Goal: Task Accomplishment & Management: Complete application form

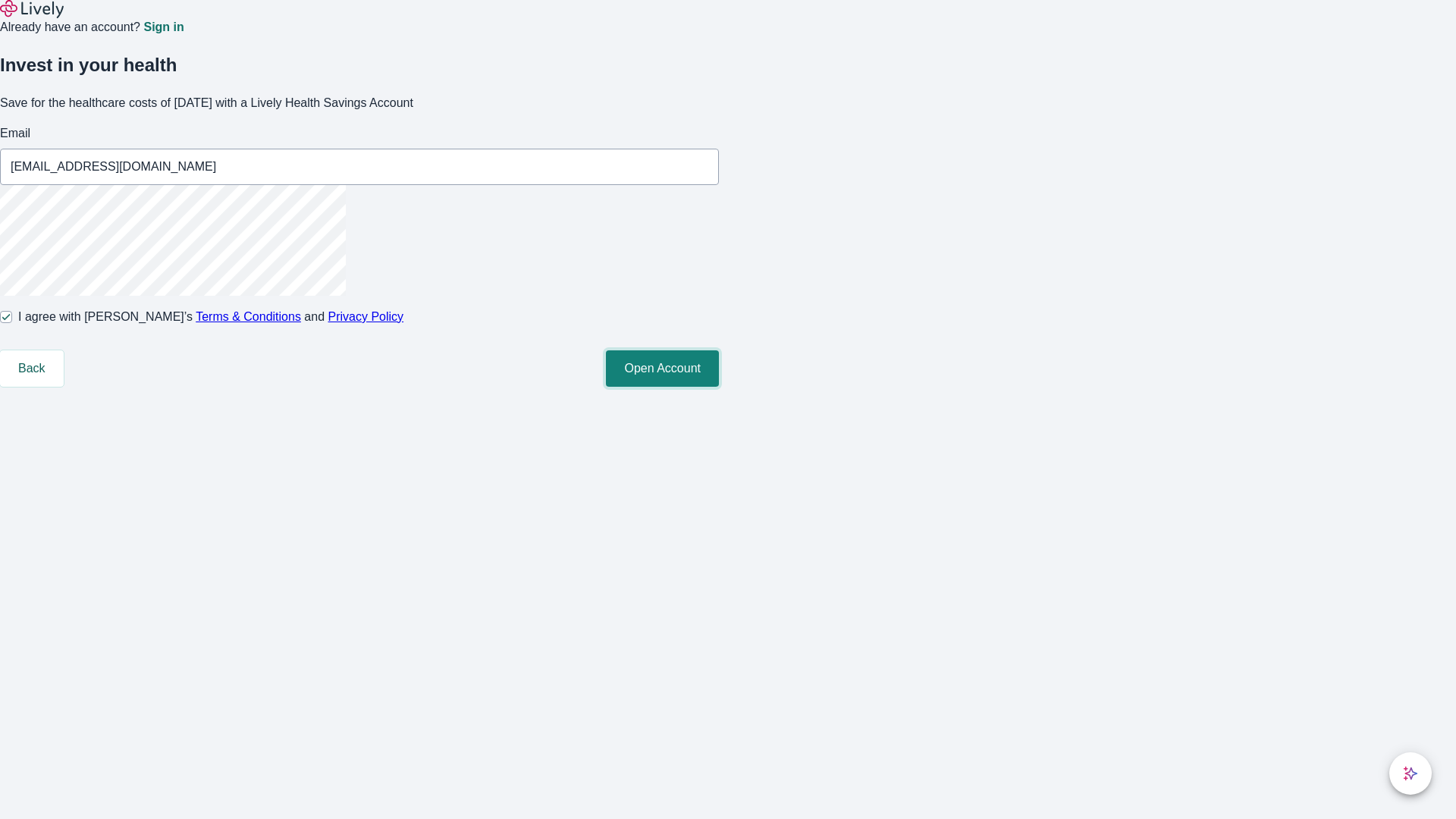
click at [719, 387] on button "Open Account" at bounding box center [663, 368] width 113 height 36
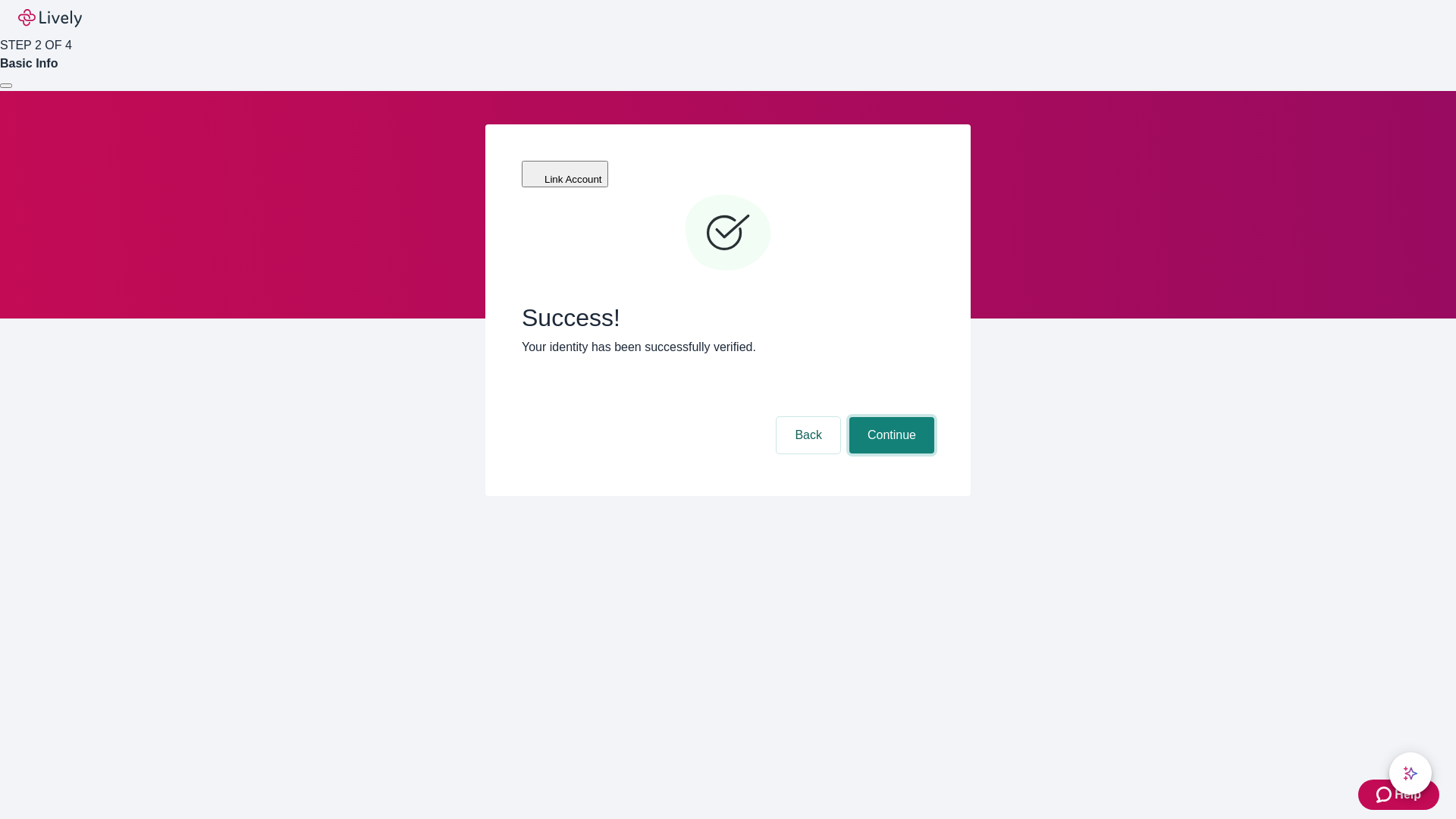
click at [889, 417] on button "Continue" at bounding box center [891, 434] width 85 height 36
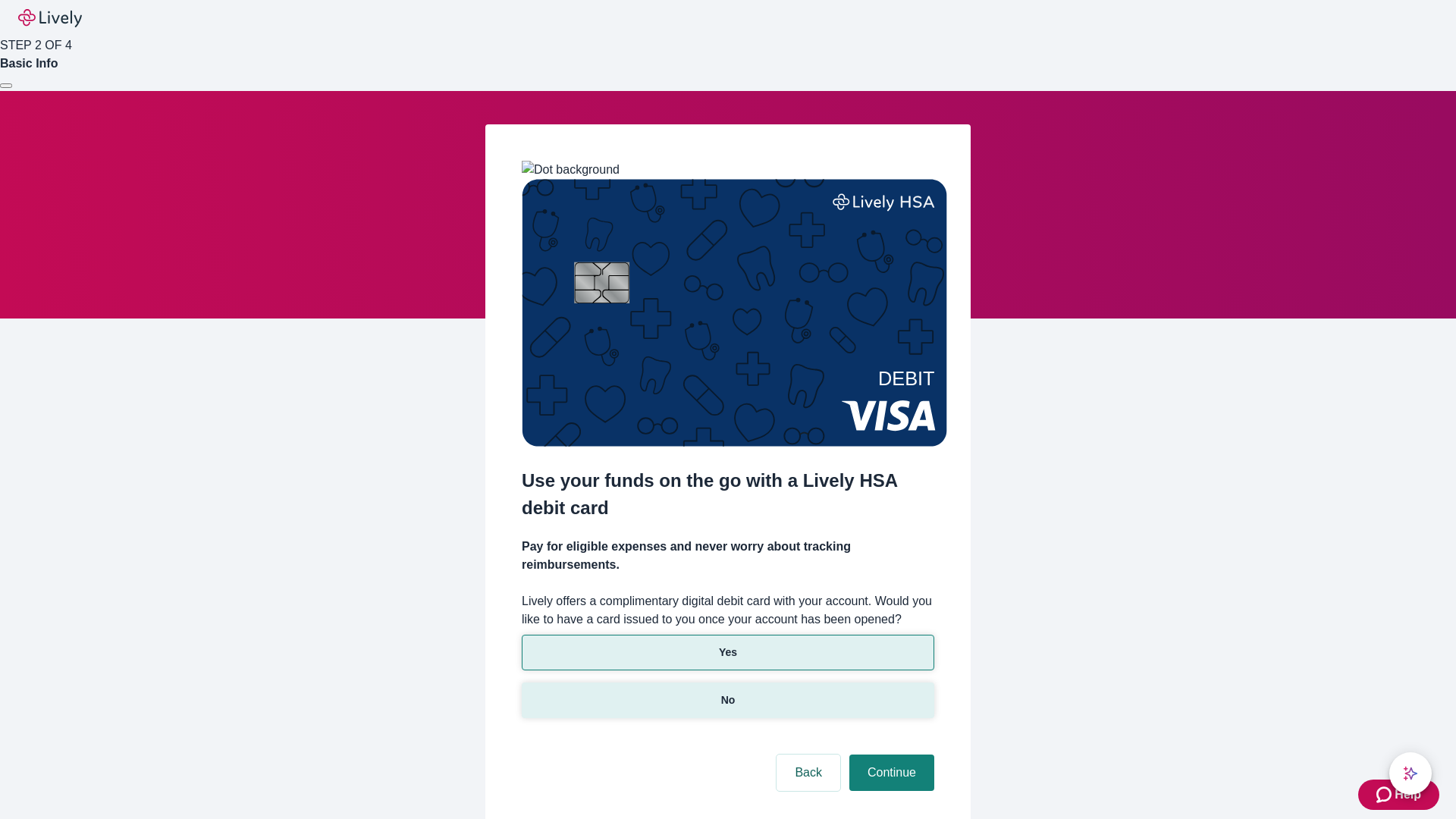
click at [727, 692] on p "No" at bounding box center [728, 700] width 15 height 16
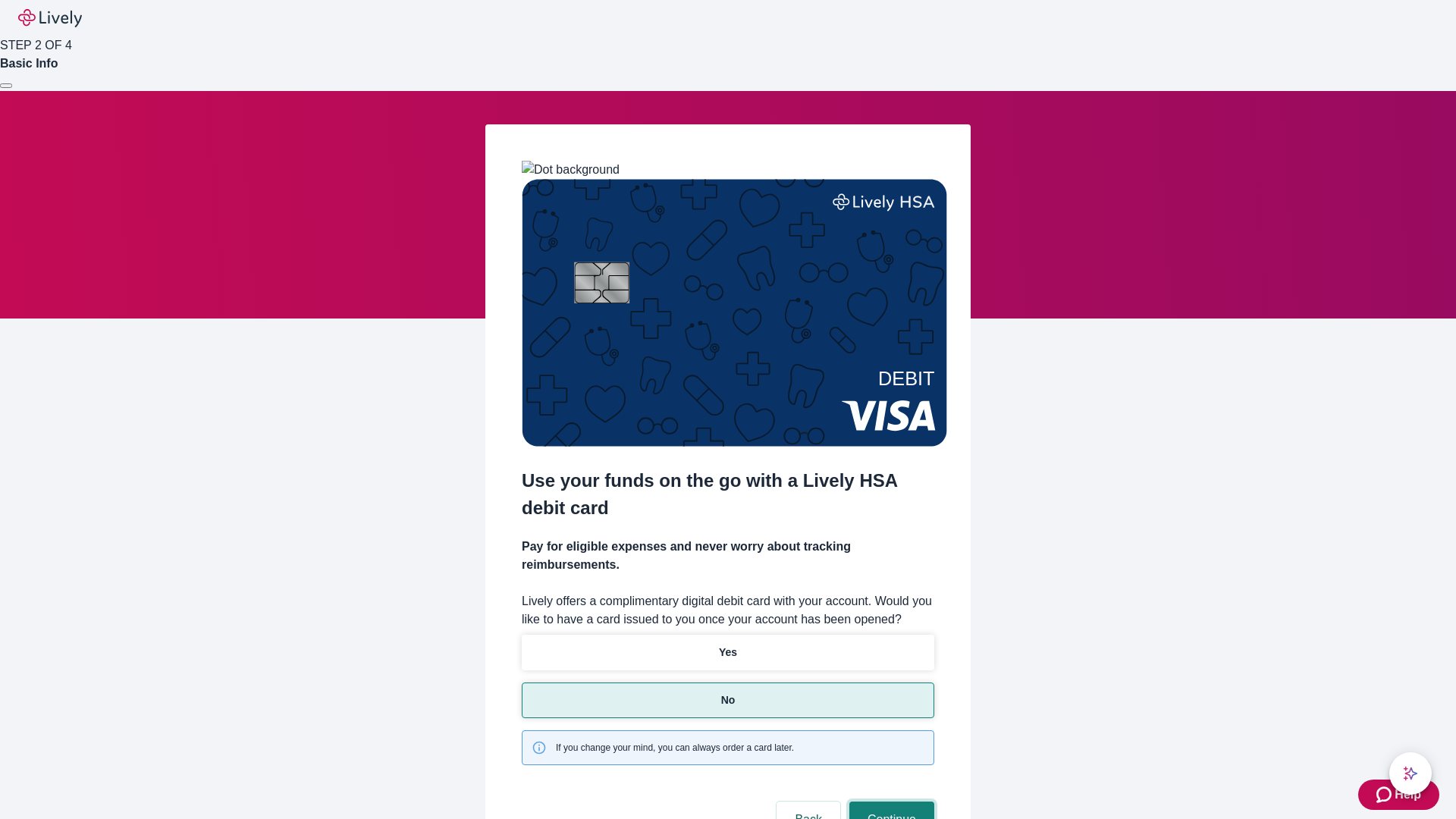
click at [889, 801] on button "Continue" at bounding box center [891, 819] width 85 height 36
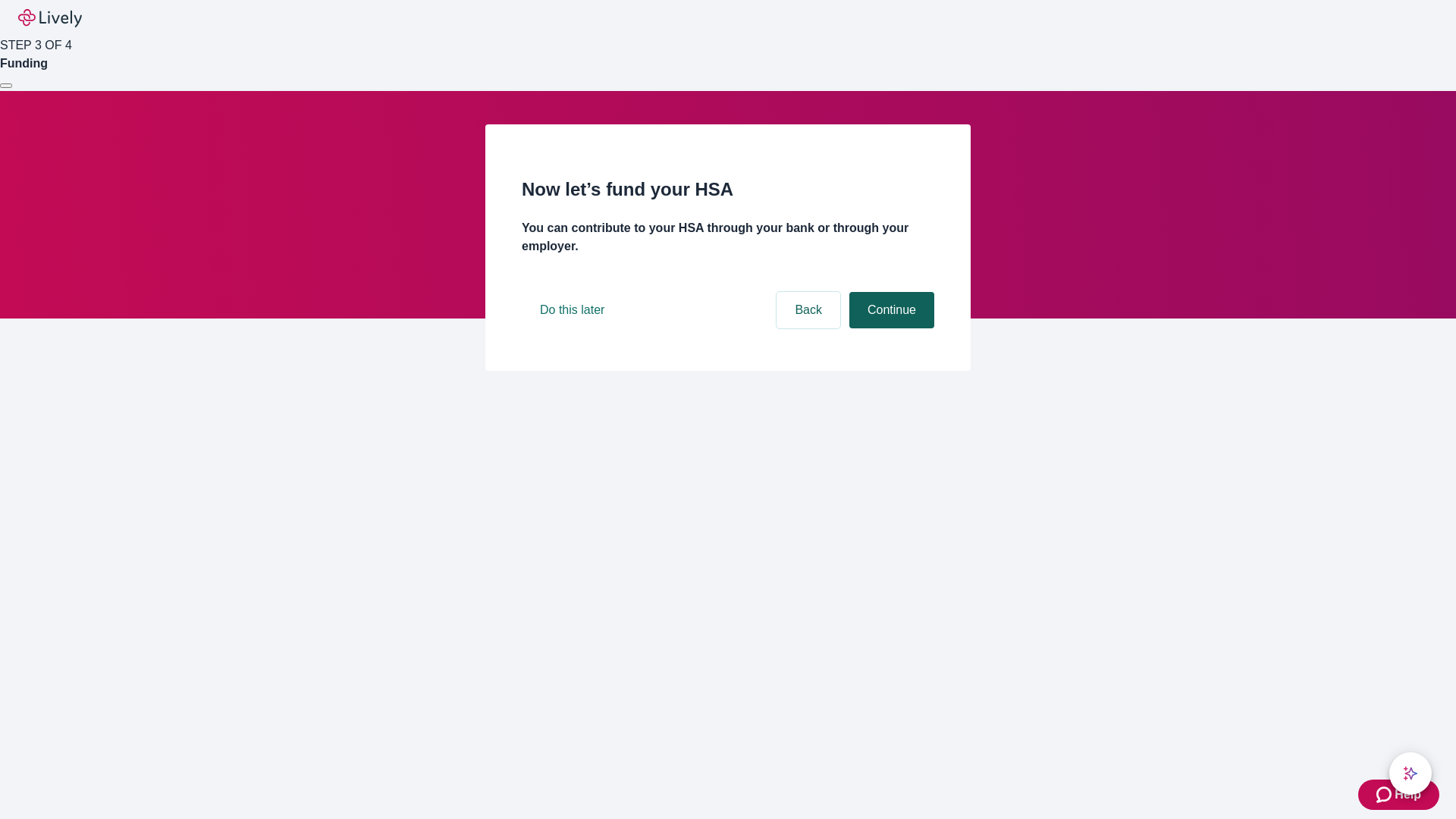
click at [889, 328] on button "Continue" at bounding box center [891, 309] width 85 height 36
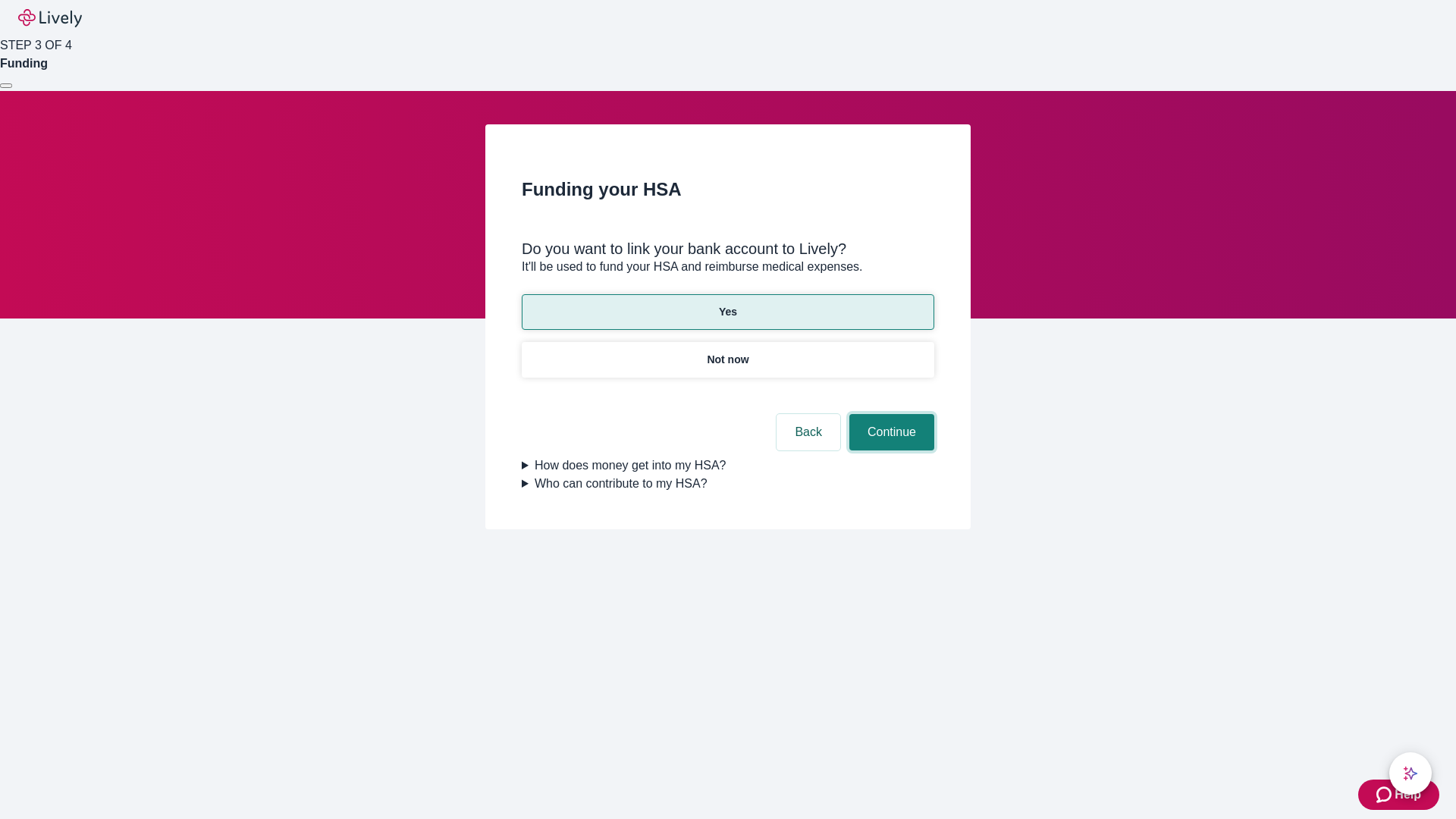
click at [889, 414] on button "Continue" at bounding box center [891, 431] width 85 height 36
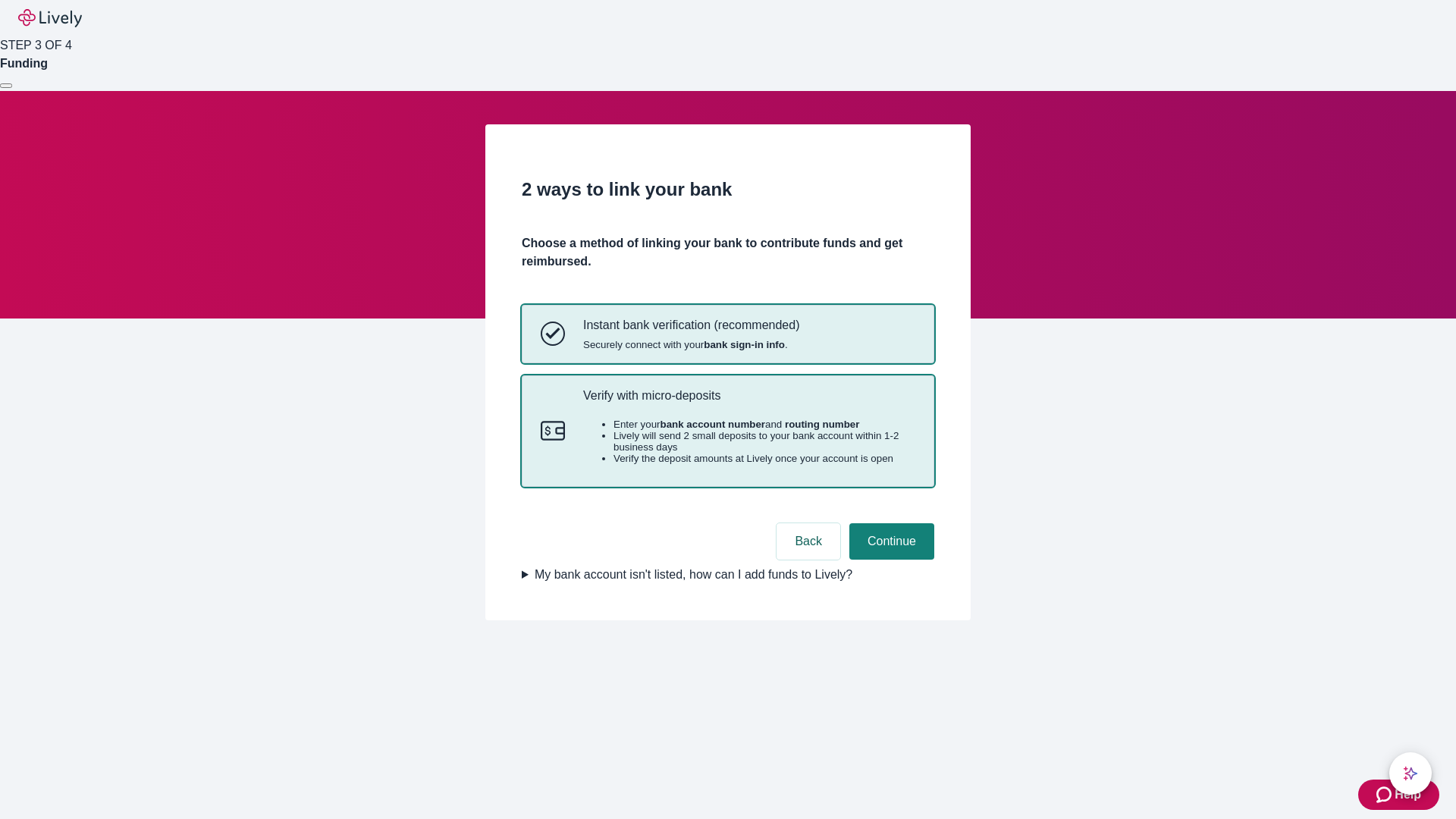
click at [748, 403] on p "Verify with micro-deposits" at bounding box center [749, 395] width 332 height 15
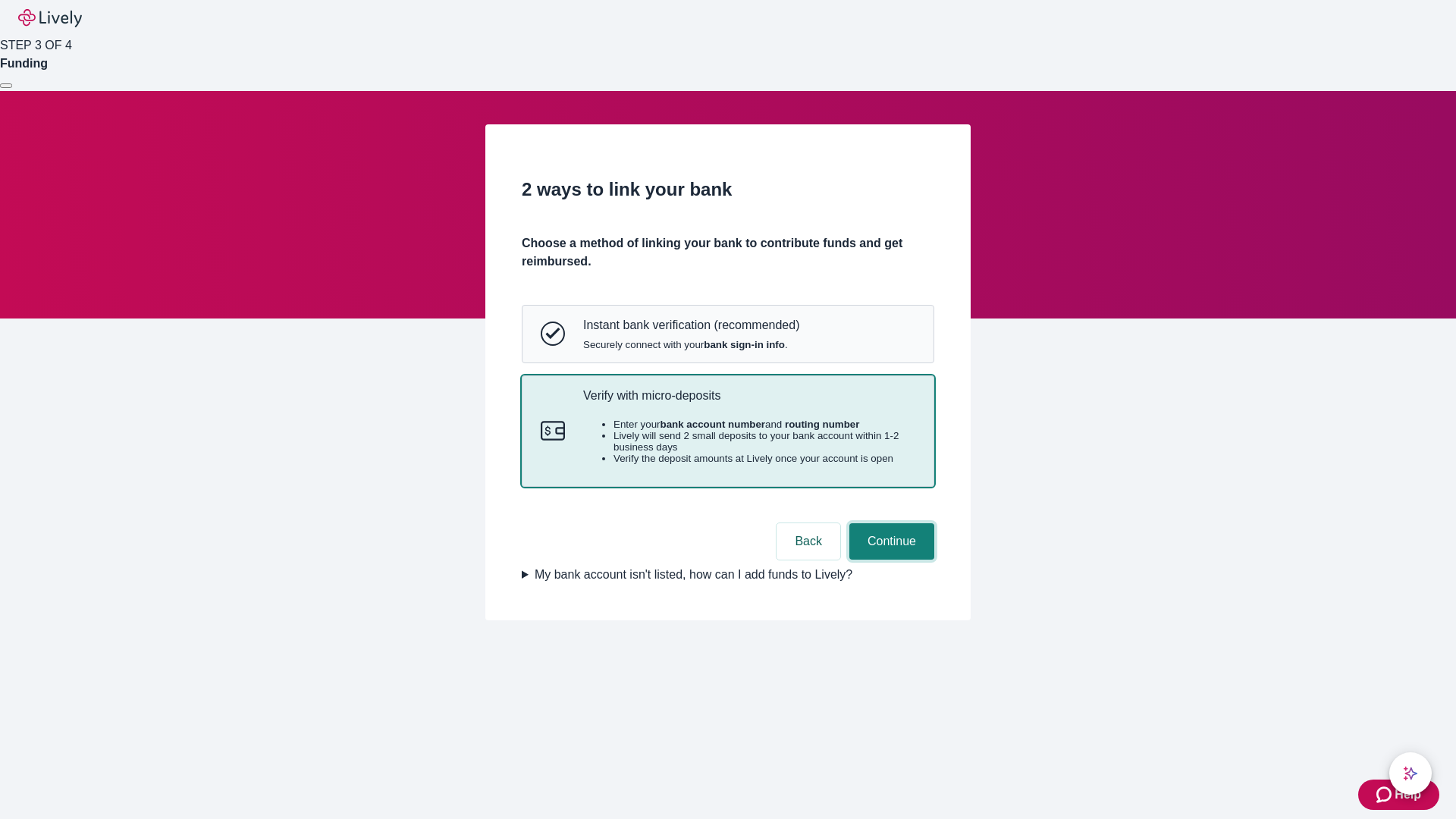
click at [889, 559] on button "Continue" at bounding box center [891, 541] width 85 height 36
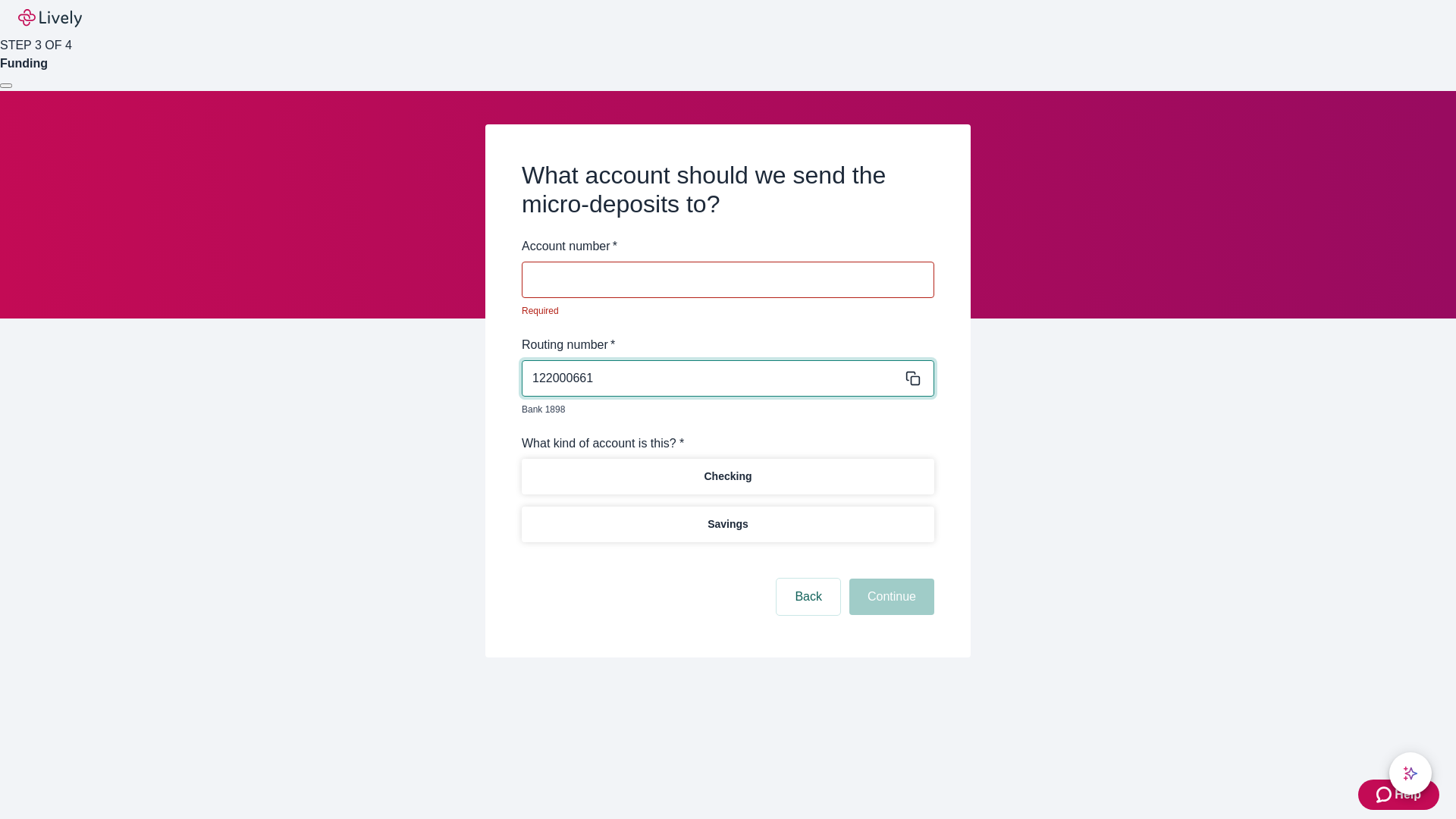
type input "122000661"
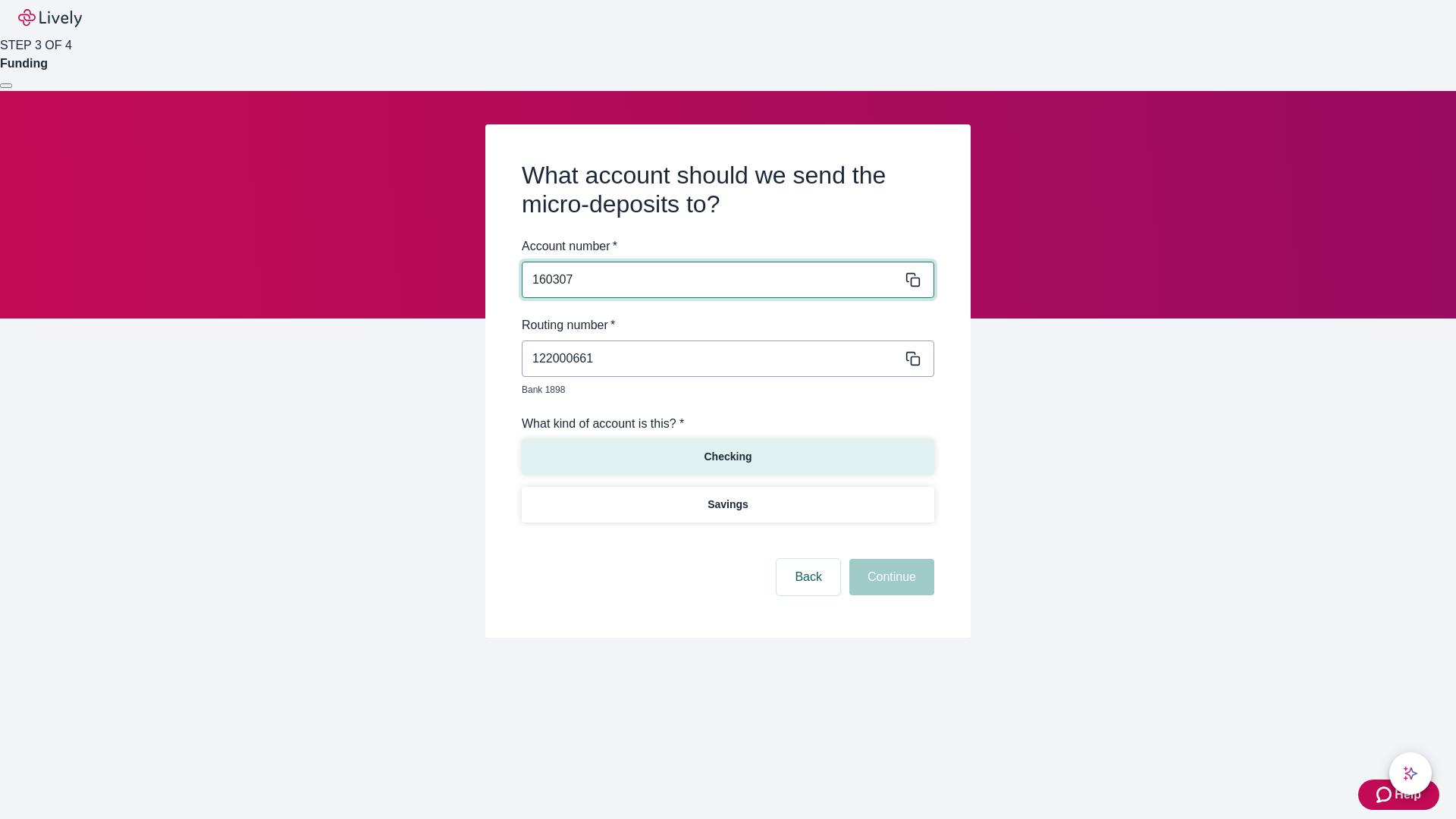
type input "160307"
click at [727, 449] on p "Checking" at bounding box center [727, 457] width 48 height 16
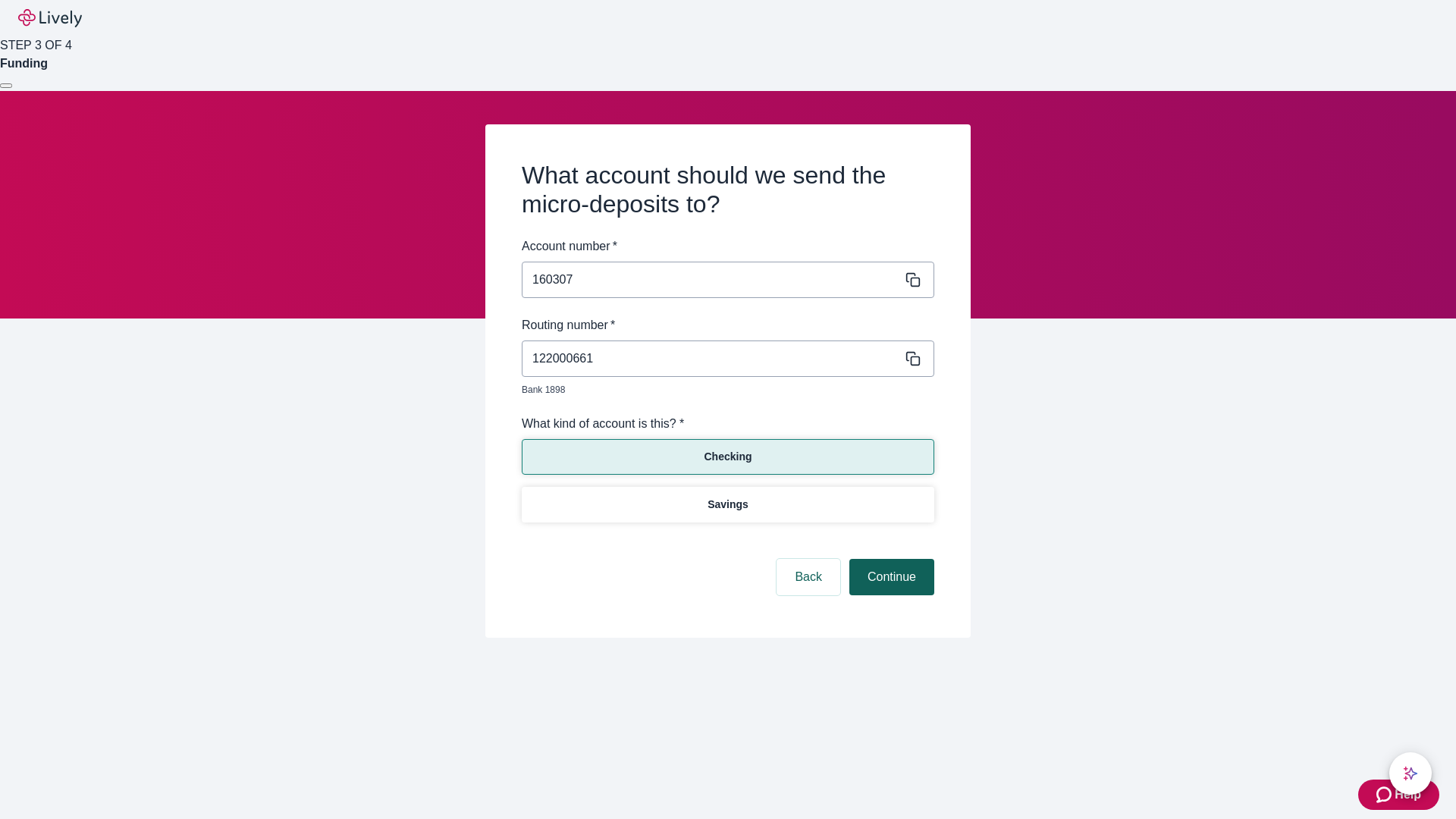
click at [889, 559] on button "Continue" at bounding box center [891, 577] width 85 height 36
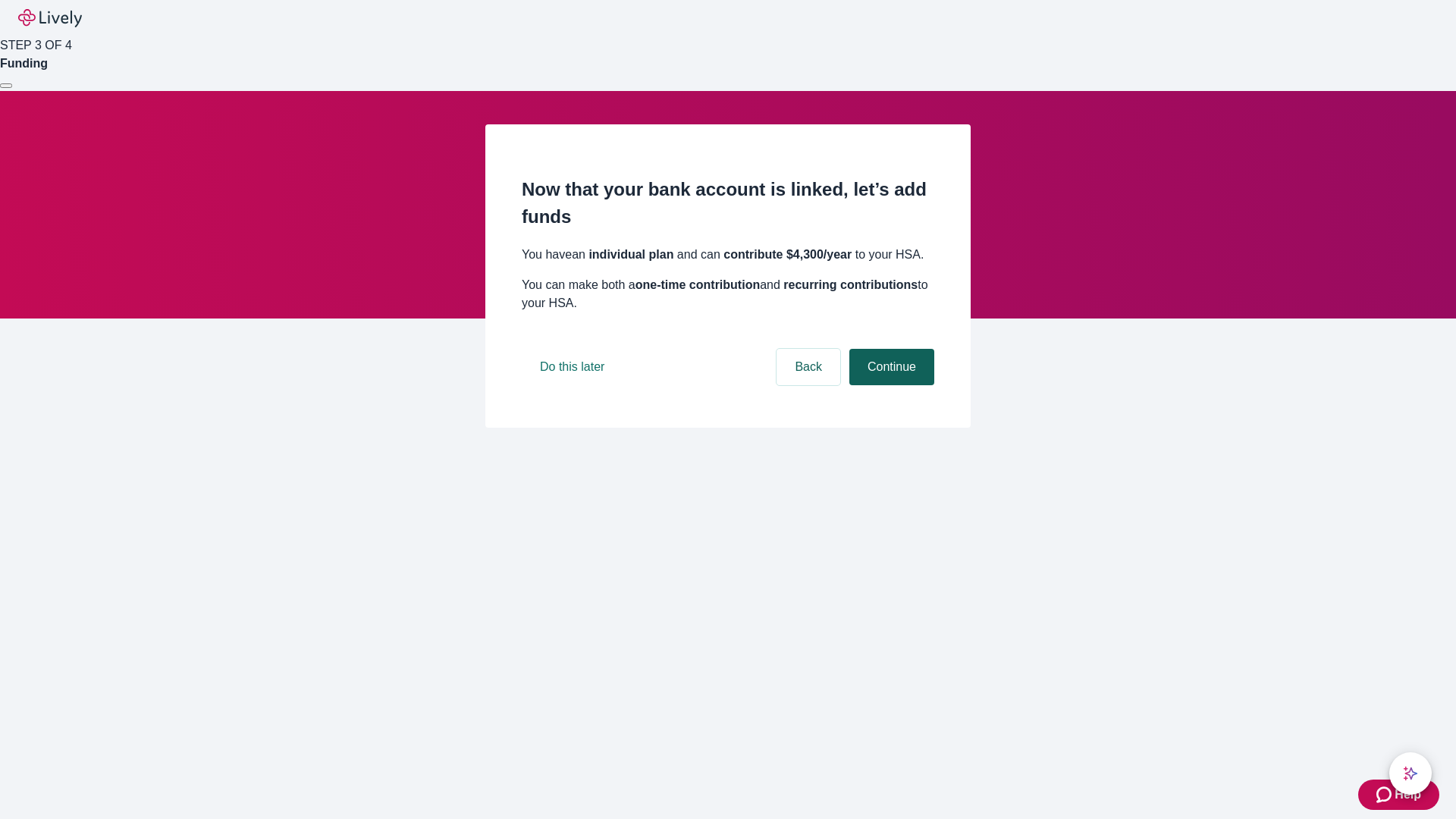
click at [889, 386] on button "Continue" at bounding box center [891, 366] width 85 height 36
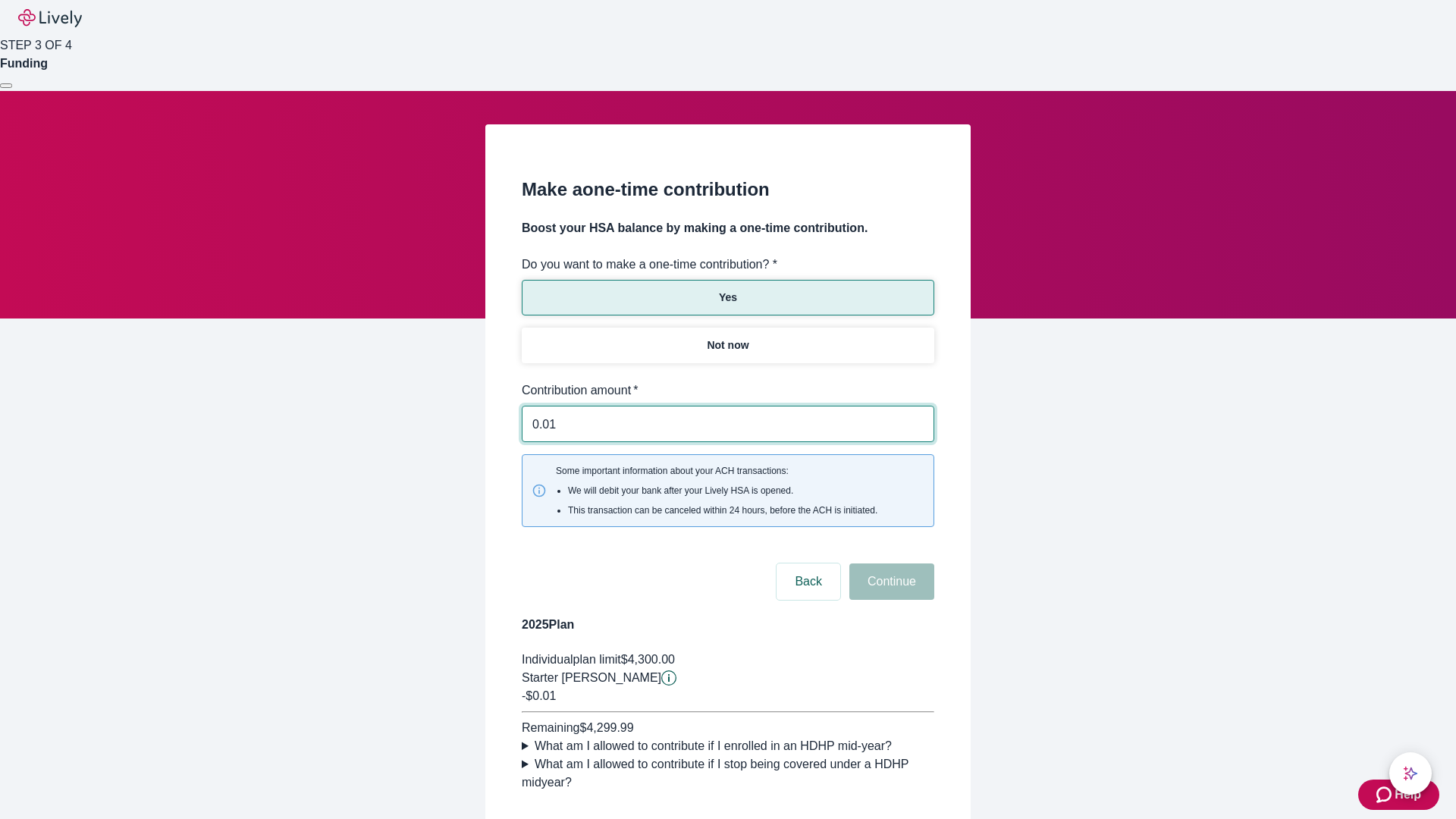
type input "0.01"
click at [889, 563] on button "Continue" at bounding box center [891, 581] width 85 height 36
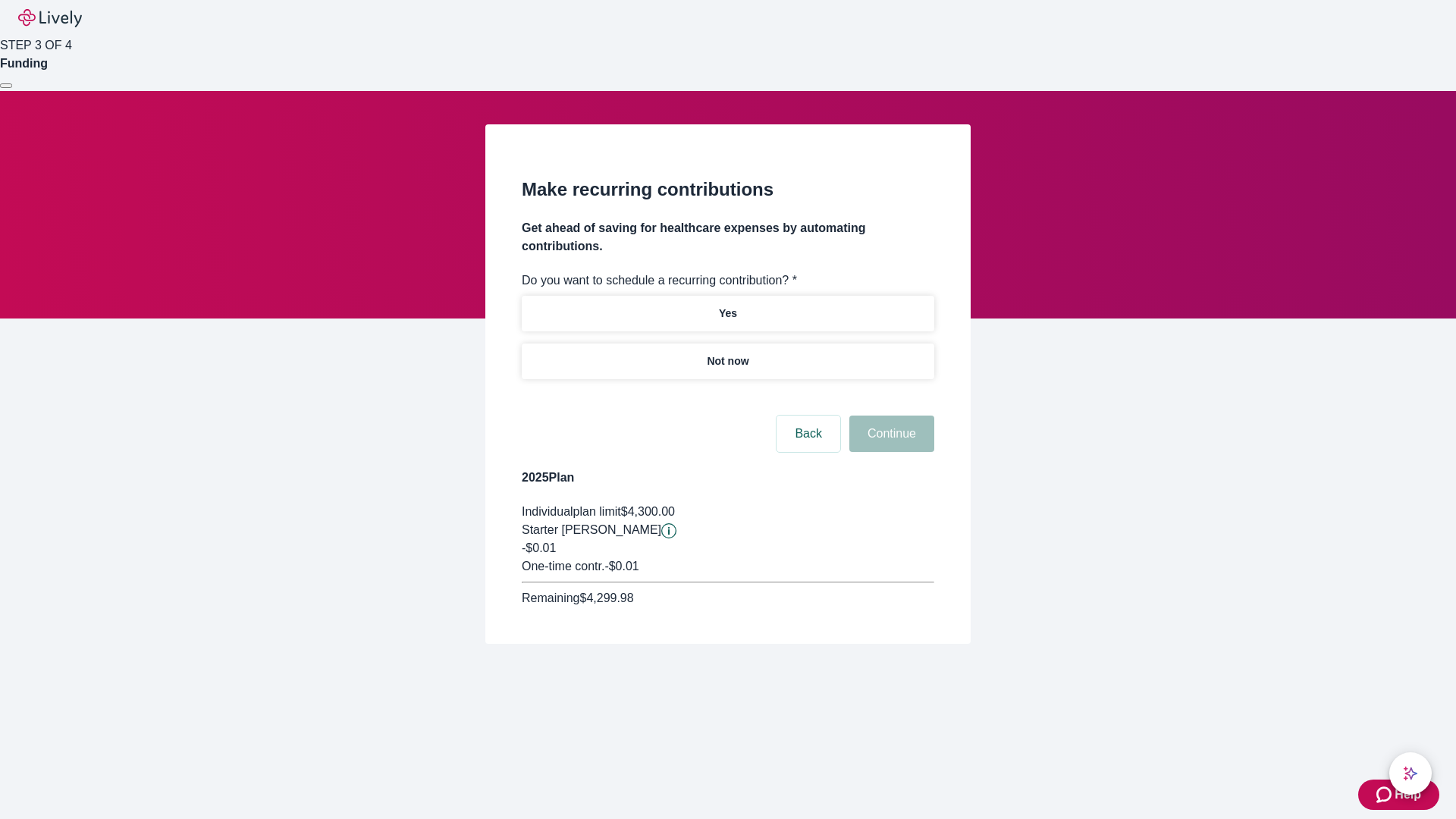
click at [727, 353] on p "Not now" at bounding box center [727, 361] width 42 height 16
click at [889, 416] on button "Continue" at bounding box center [891, 433] width 85 height 36
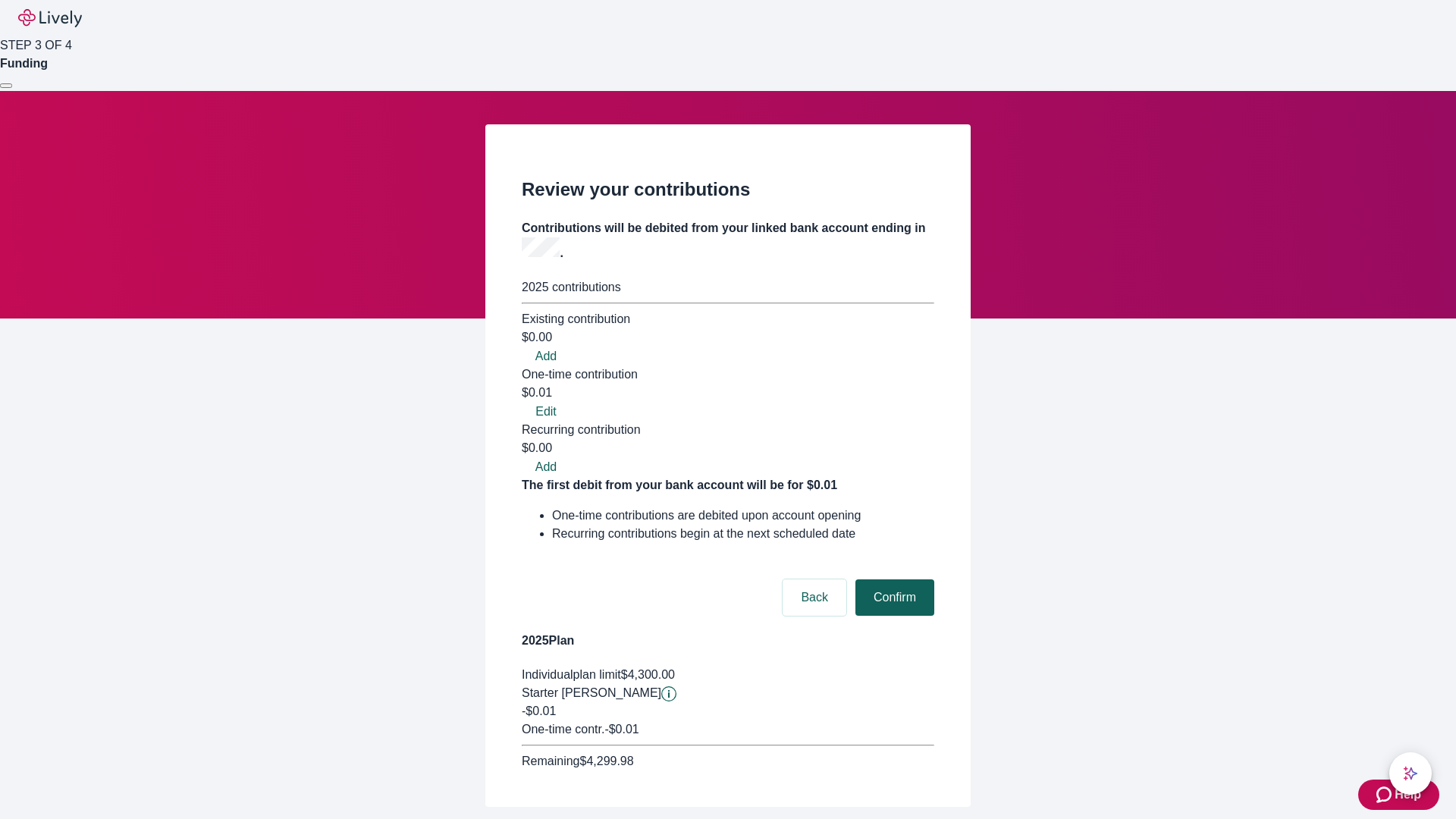
click at [893, 580] on button "Confirm" at bounding box center [894, 597] width 79 height 36
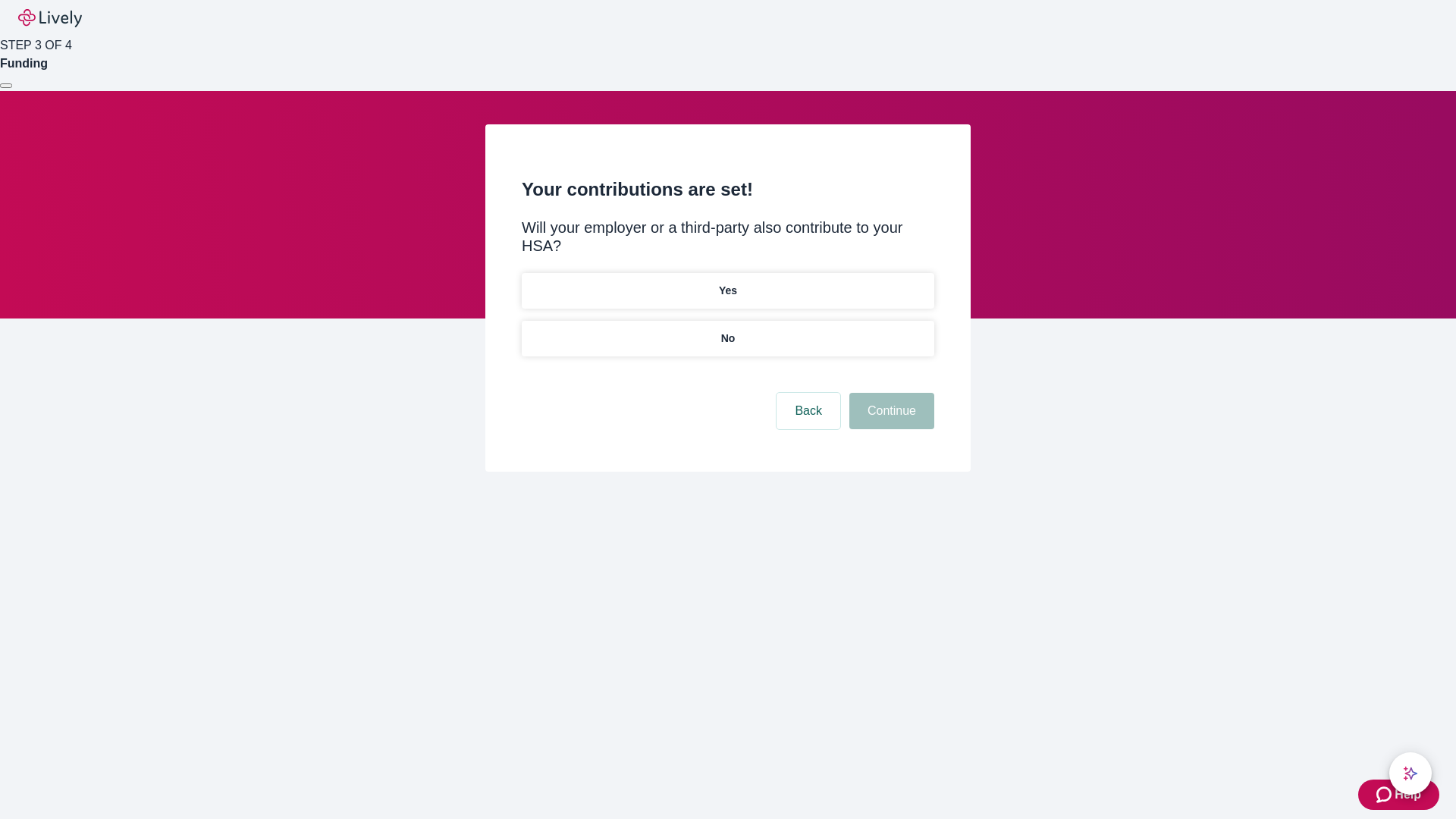
click at [727, 331] on p "No" at bounding box center [728, 339] width 15 height 16
click at [889, 392] on button "Continue" at bounding box center [891, 410] width 85 height 36
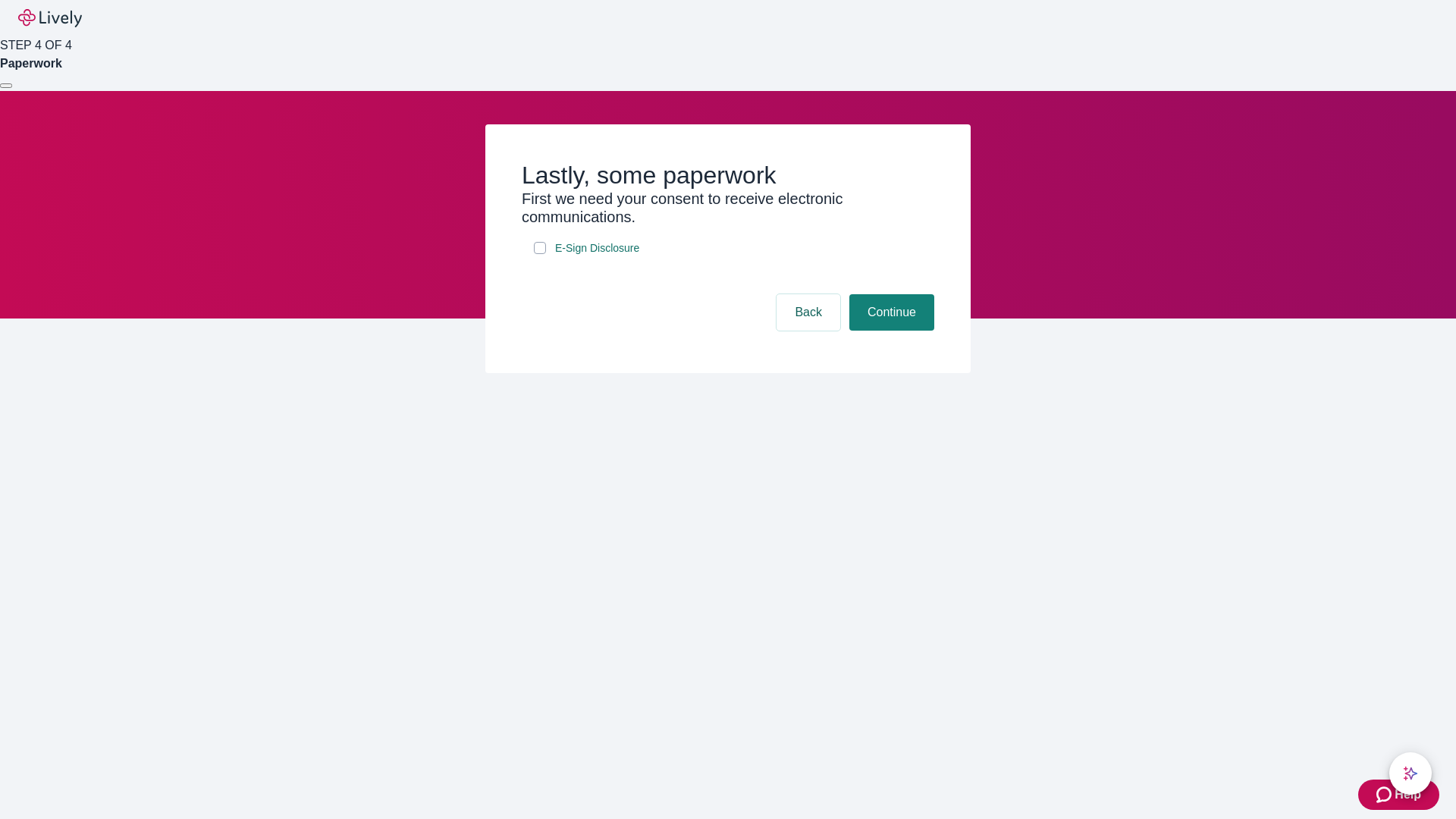
click at [540, 254] on input "E-Sign Disclosure" at bounding box center [540, 248] width 12 height 12
checkbox input "true"
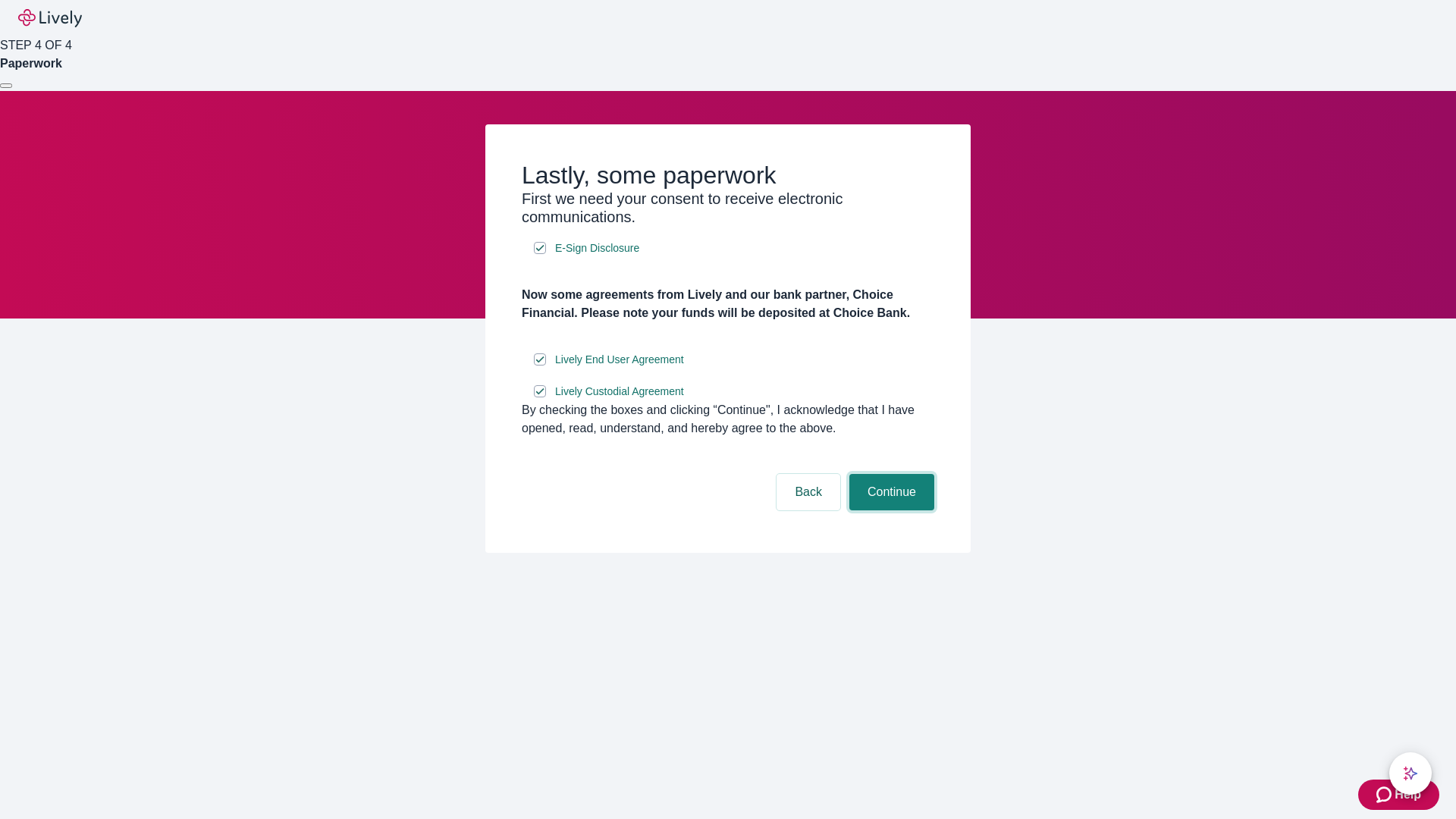
click at [889, 511] on button "Continue" at bounding box center [891, 492] width 85 height 36
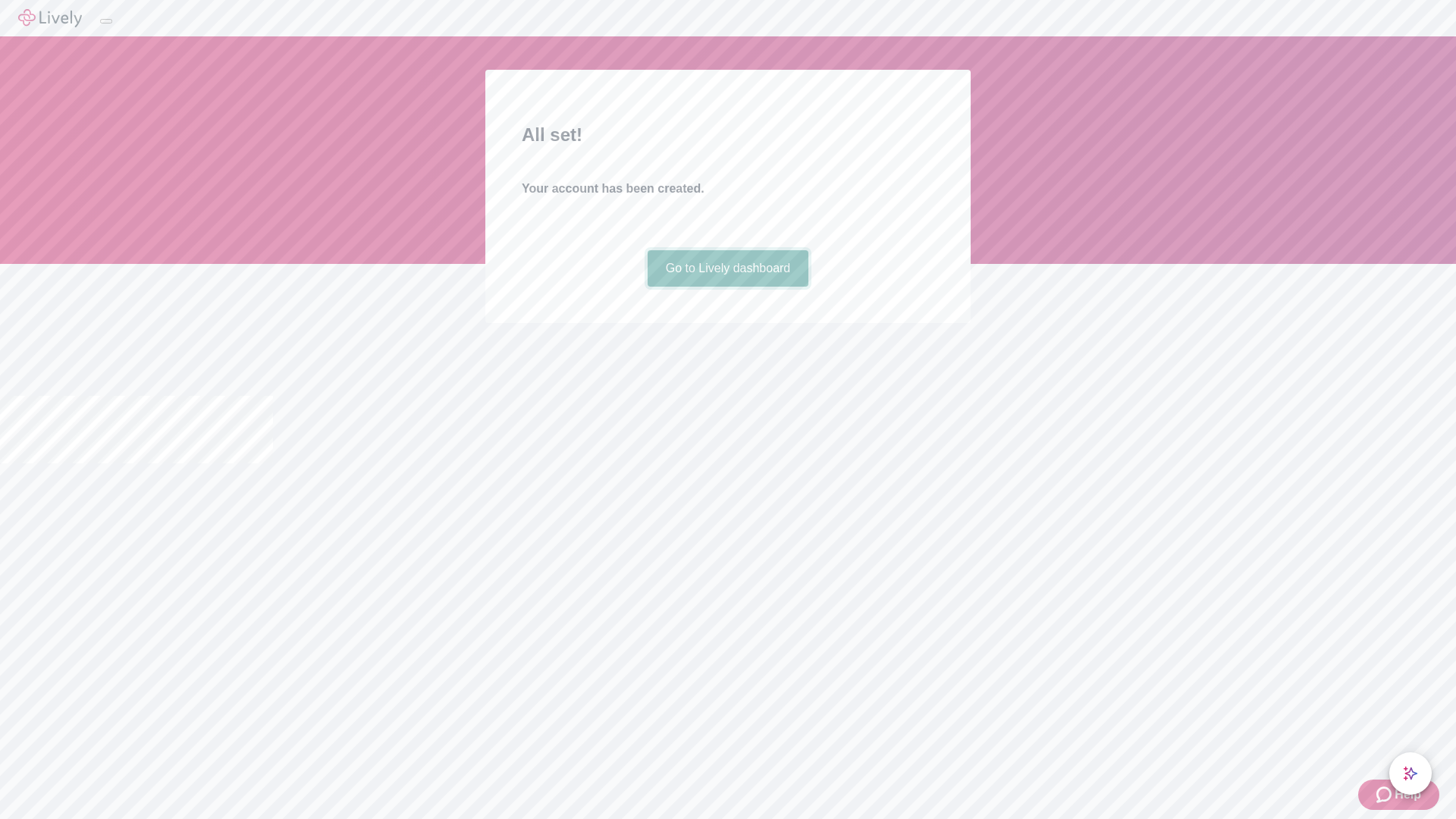
click at [727, 287] on link "Go to Lively dashboard" at bounding box center [728, 267] width 161 height 36
